Goal: Task Accomplishment & Management: Manage account settings

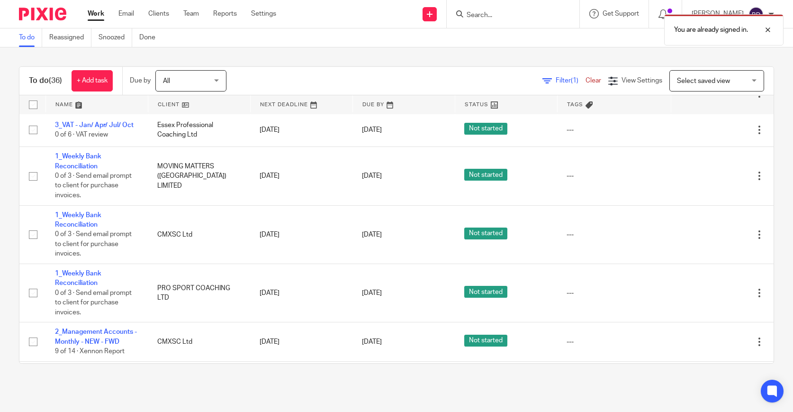
scroll to position [732, 0]
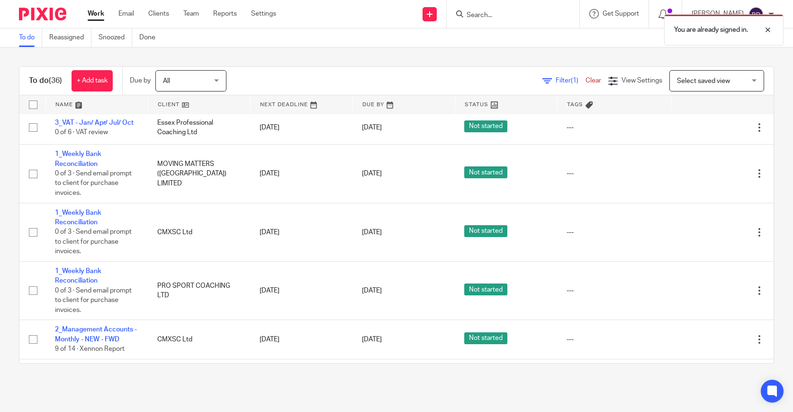
click at [76, 105] on link at bounding box center [97, 104] width 102 height 19
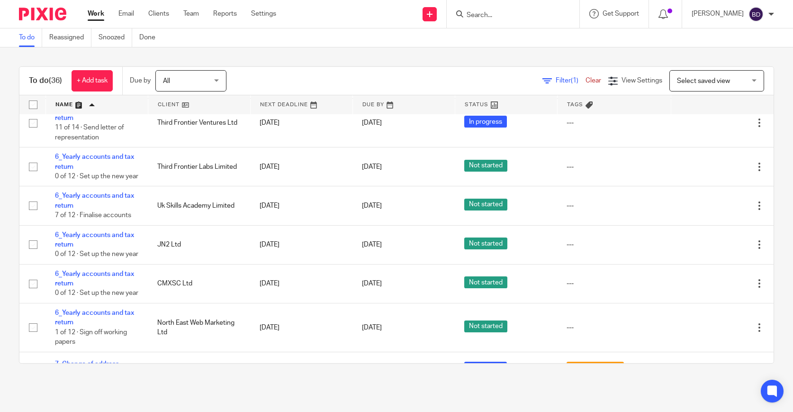
scroll to position [514, 0]
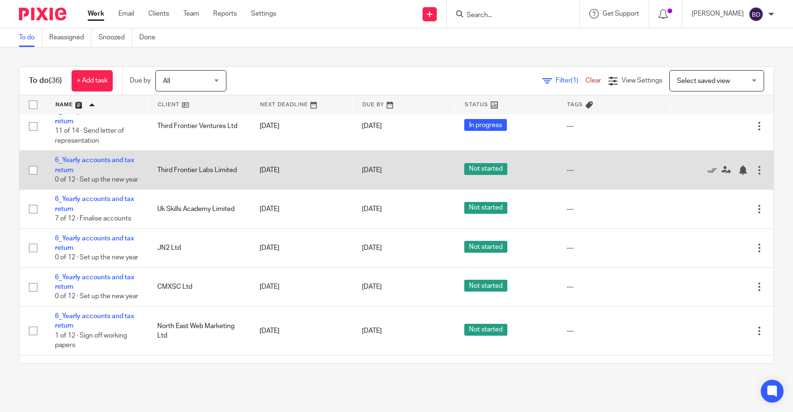
click at [103, 175] on td "6_Yearly accounts and tax return 0 of 12 · Set up the new year" at bounding box center [96, 170] width 102 height 39
click at [100, 173] on link "6_Yearly accounts and tax return" at bounding box center [94, 165] width 79 height 16
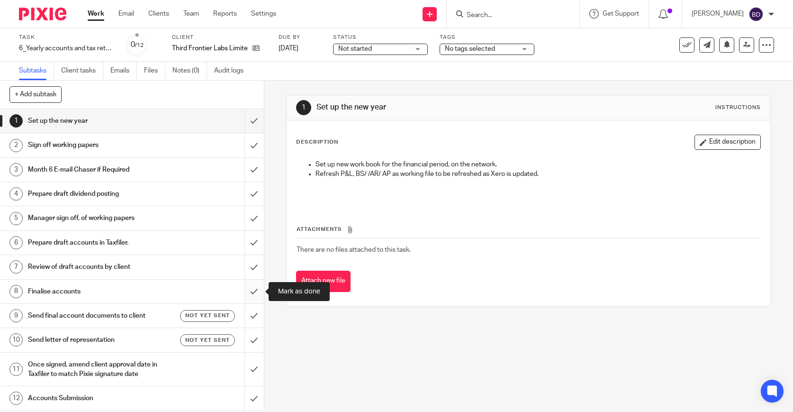
click at [248, 290] on input "submit" at bounding box center [132, 292] width 264 height 24
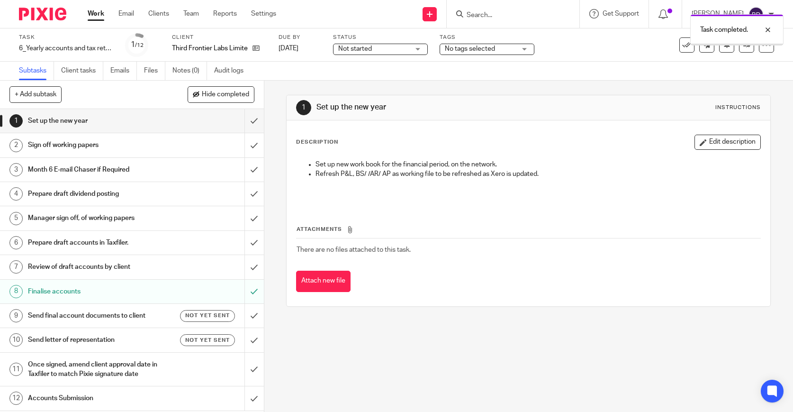
click at [254, 126] on input "submit" at bounding box center [132, 121] width 264 height 24
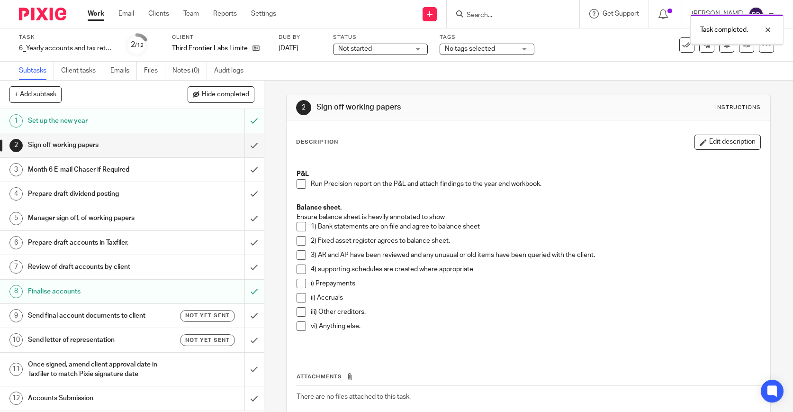
click at [255, 146] on input "submit" at bounding box center [132, 145] width 264 height 24
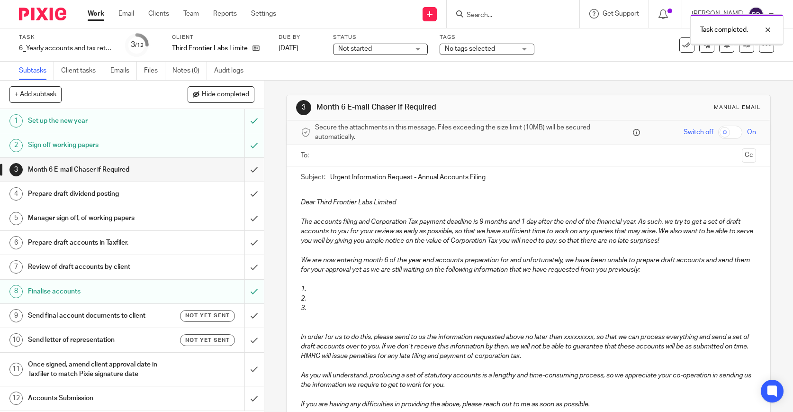
drag, startPoint x: 0, startPoint y: 0, endPoint x: 255, endPoint y: 172, distance: 307.5
click at [255, 172] on input "submit" at bounding box center [132, 170] width 264 height 24
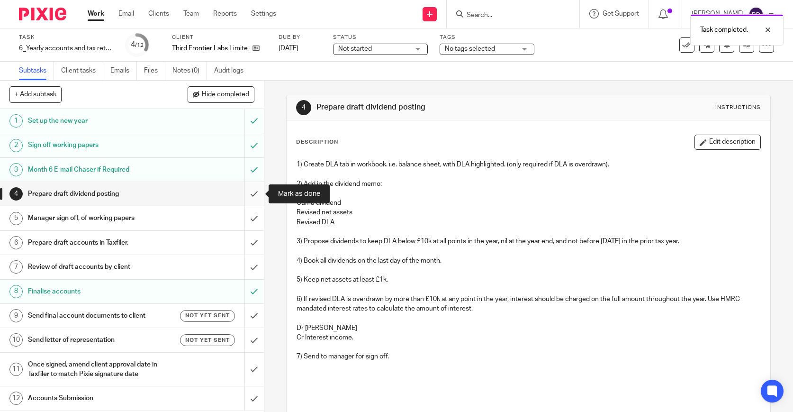
click at [253, 199] on input "submit" at bounding box center [132, 194] width 264 height 24
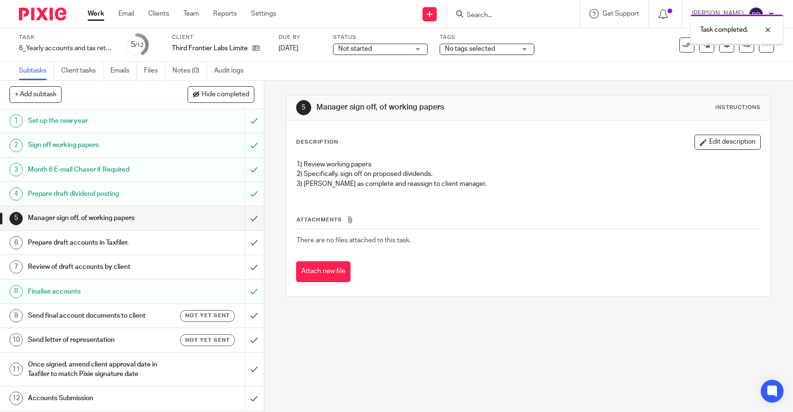
click at [253, 208] on input "submit" at bounding box center [132, 218] width 264 height 24
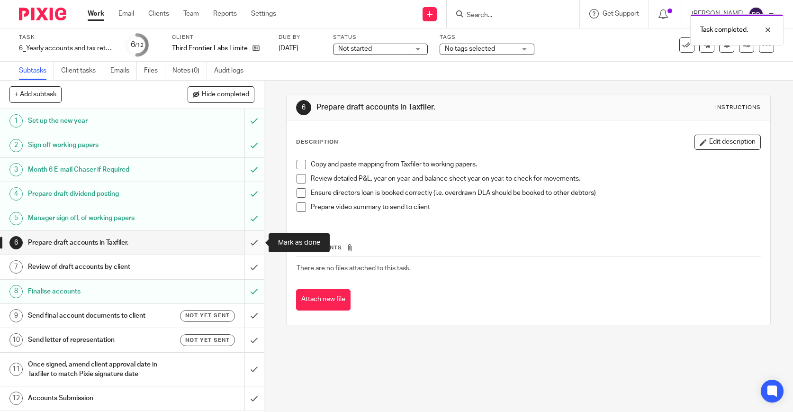
click at [256, 248] on input "submit" at bounding box center [132, 243] width 264 height 24
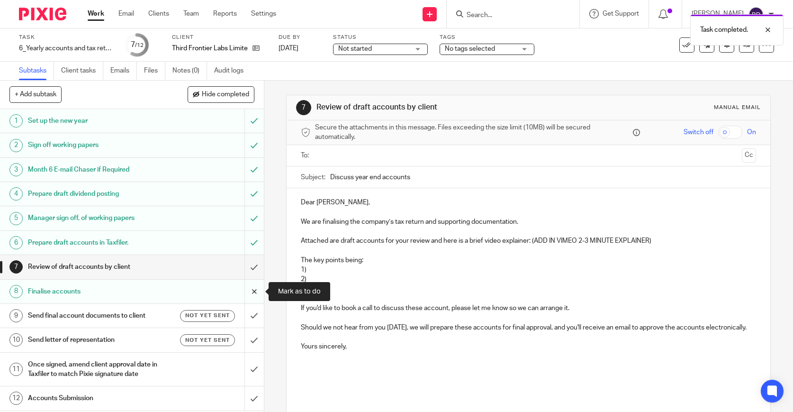
click at [258, 286] on input "submit" at bounding box center [132, 292] width 264 height 24
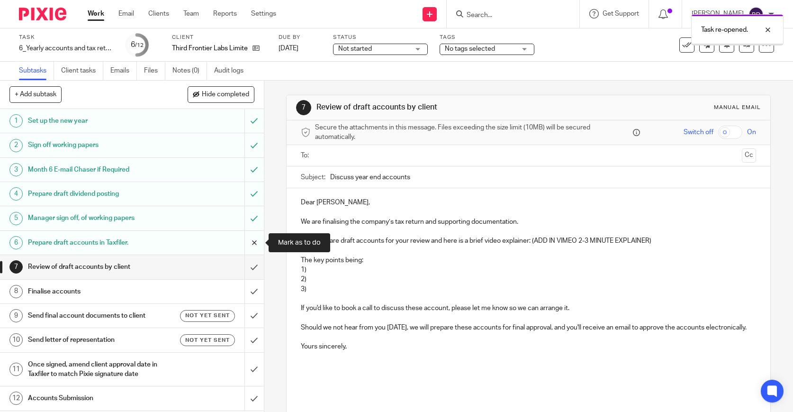
click at [253, 244] on input "submit" at bounding box center [132, 243] width 264 height 24
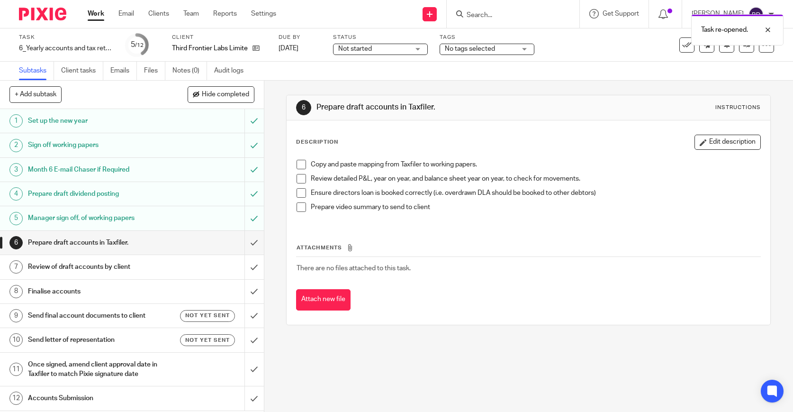
click at [205, 221] on div "Manager sign off, of working papers" at bounding box center [131, 218] width 207 height 14
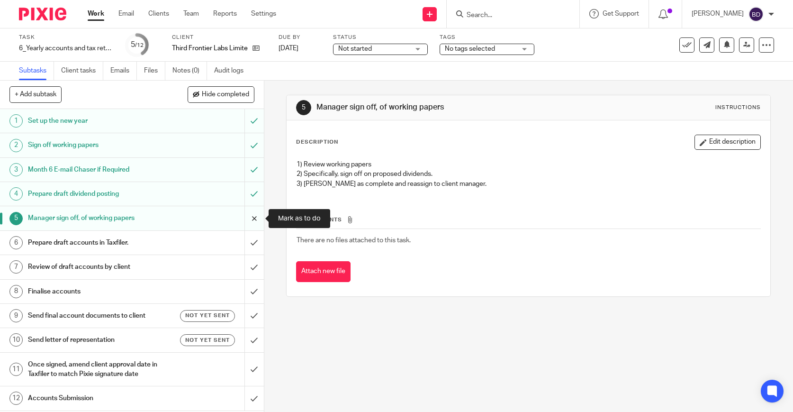
click at [250, 218] on input "submit" at bounding box center [132, 218] width 264 height 24
click at [400, 55] on div "Status Not started Not started Not started In progress 1" at bounding box center [380, 45] width 95 height 23
click at [472, 49] on span "No tags selected" at bounding box center [470, 48] width 50 height 7
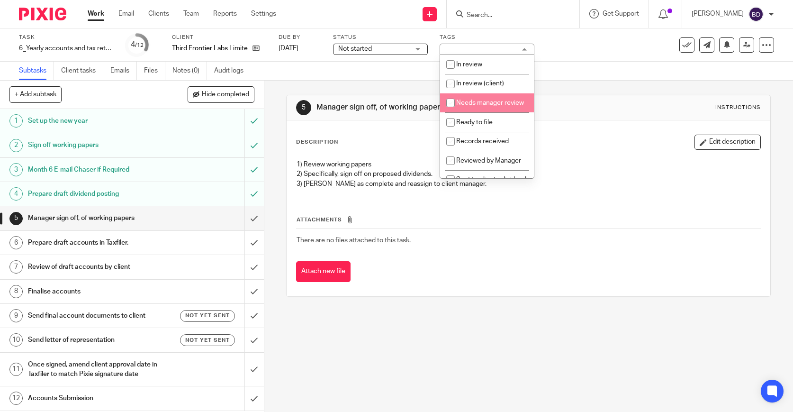
click at [474, 100] on li "Needs manager review" at bounding box center [487, 102] width 94 height 19
checkbox input "true"
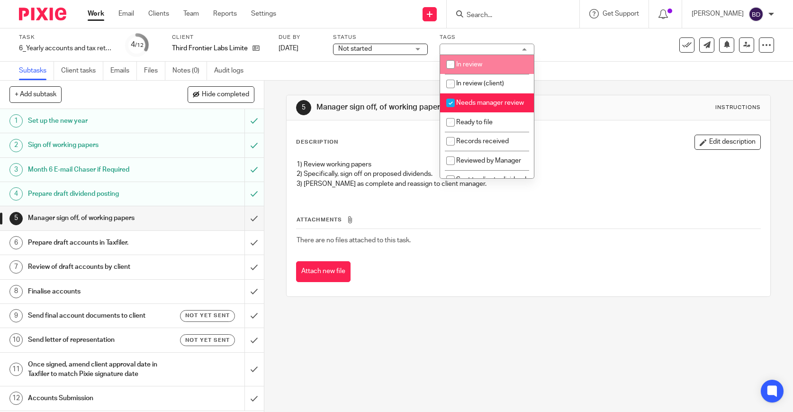
click at [418, 46] on div "Not started Not started" at bounding box center [380, 49] width 95 height 11
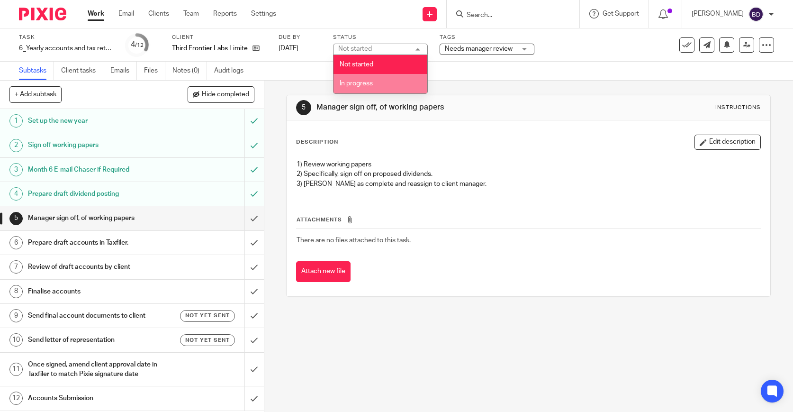
click at [399, 86] on li "In progress" at bounding box center [381, 83] width 94 height 19
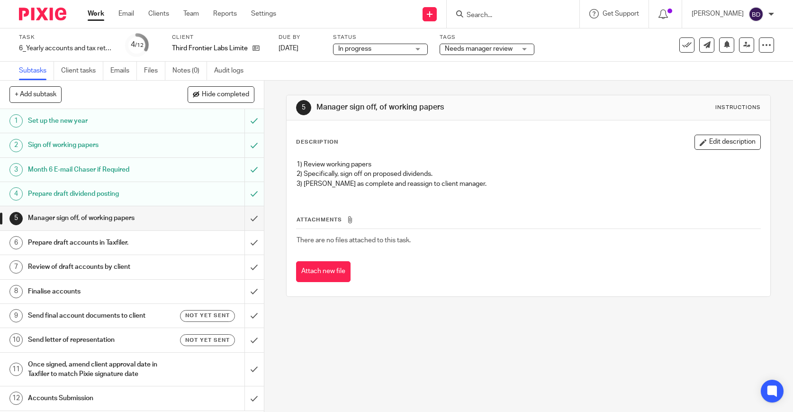
click at [421, 76] on div "Subtasks Client tasks Emails Files Notes (0) Audit logs" at bounding box center [396, 71] width 793 height 19
click at [41, 12] on img at bounding box center [42, 14] width 47 height 13
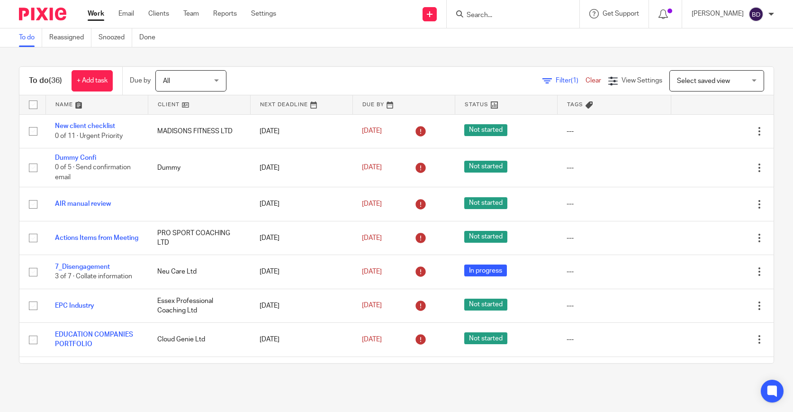
click at [82, 107] on link at bounding box center [97, 104] width 102 height 19
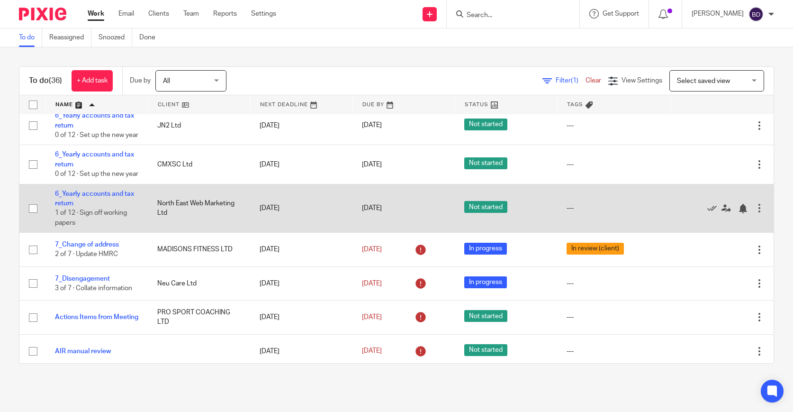
scroll to position [629, 0]
